Goal: Information Seeking & Learning: Learn about a topic

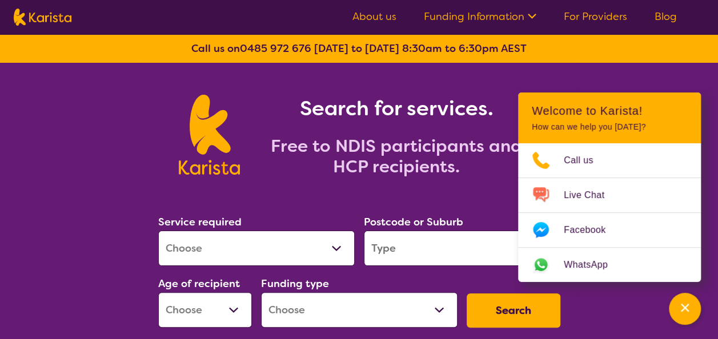
select select "Psychology"
click at [158, 231] on select "Allied Health Assistant Assessment ([MEDICAL_DATA] or [MEDICAL_DATA]) Behaviour…" at bounding box center [256, 248] width 197 height 35
click at [414, 245] on input "search" at bounding box center [462, 248] width 197 height 35
click at [379, 245] on input "search" at bounding box center [462, 248] width 197 height 35
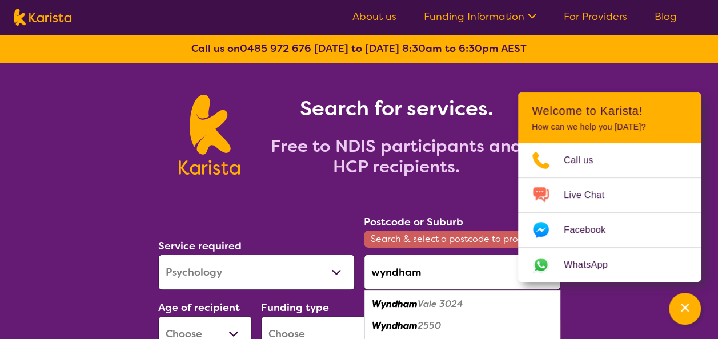
click at [422, 306] on em "Vale 3024" at bounding box center [441, 304] width 46 height 12
type input "3024"
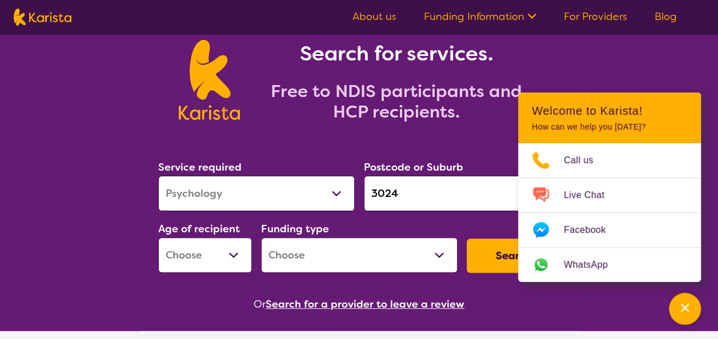
scroll to position [57, 0]
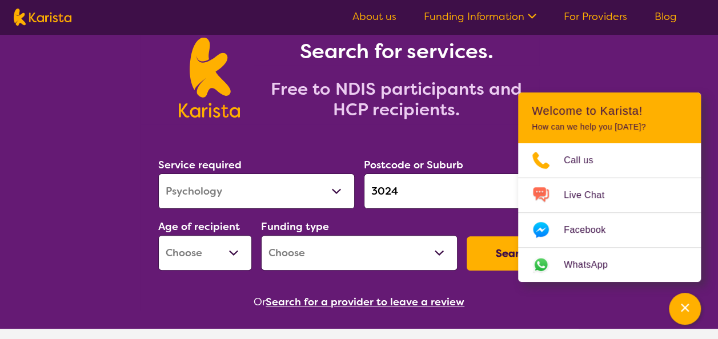
click at [227, 245] on select "Early Childhood - 0 to 9 Child - 10 to 11 Adolescent - 12 to 17 Adult - 18 to 6…" at bounding box center [205, 252] width 94 height 35
click at [223, 253] on select "Early Childhood - 0 to 9 Child - 10 to 11 Adolescent - 12 to 17 Adult - 18 to 6…" at bounding box center [205, 252] width 94 height 35
select select "EC"
click at [158, 235] on select "Early Childhood - 0 to 9 Child - 10 to 11 Adolescent - 12 to 17 Adult - 18 to 6…" at bounding box center [205, 252] width 94 height 35
click at [322, 262] on select "Home Care Package (HCP) National Disability Insurance Scheme (NDIS) I don't know" at bounding box center [359, 252] width 197 height 35
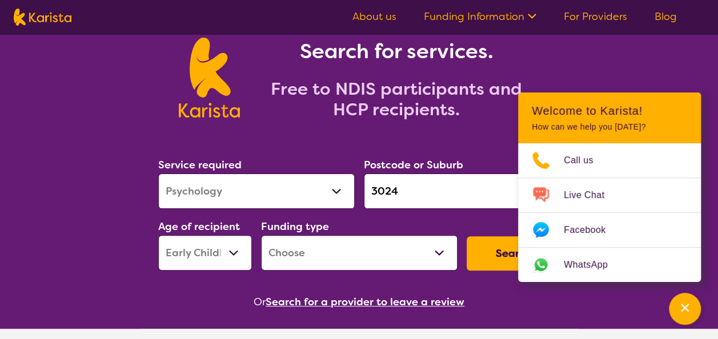
select select "NDIS"
click at [261, 235] on select "Home Care Package (HCP) National Disability Insurance Scheme (NDIS) I don't know" at bounding box center [359, 252] width 197 height 35
click at [486, 259] on button "Search" at bounding box center [514, 254] width 94 height 34
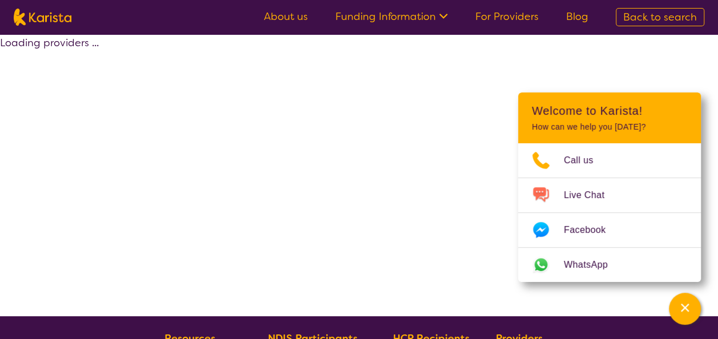
select select "by_score"
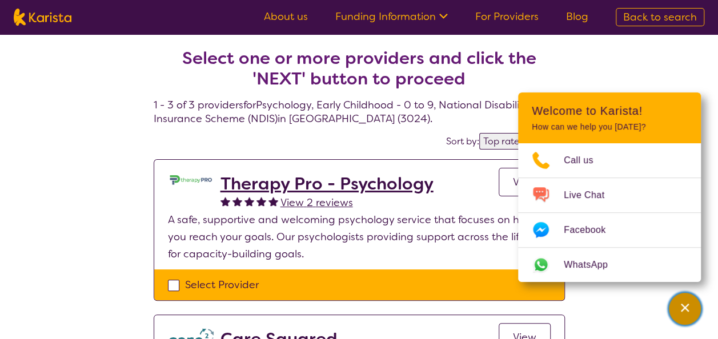
click at [688, 311] on icon "Channel Menu" at bounding box center [685, 308] width 8 height 8
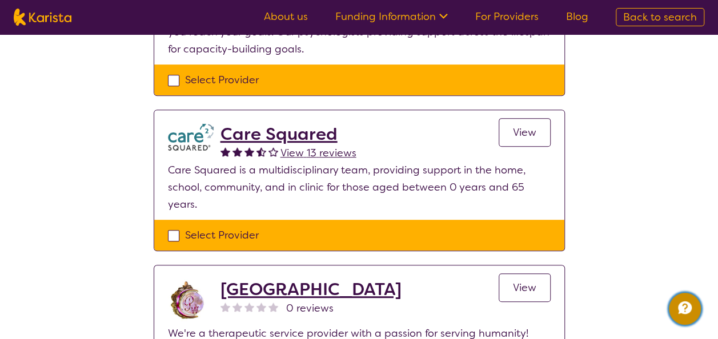
scroll to position [229, 0]
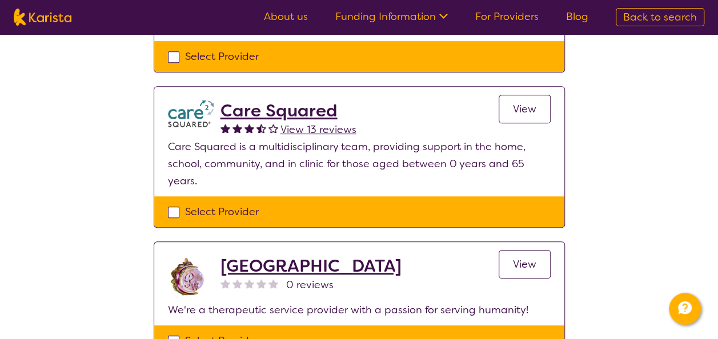
click at [511, 108] on link "View" at bounding box center [525, 109] width 52 height 29
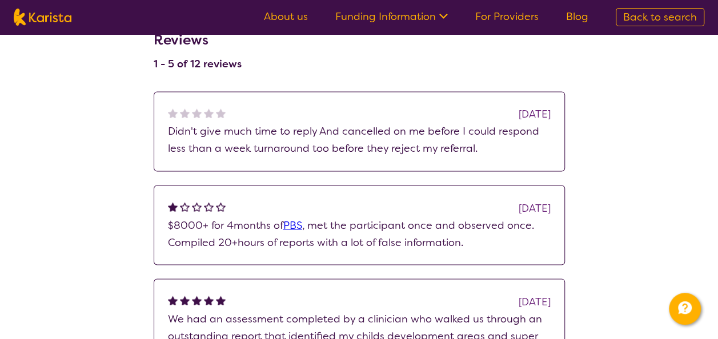
scroll to position [1028, 0]
